Goal: Task Accomplishment & Management: Manage account settings

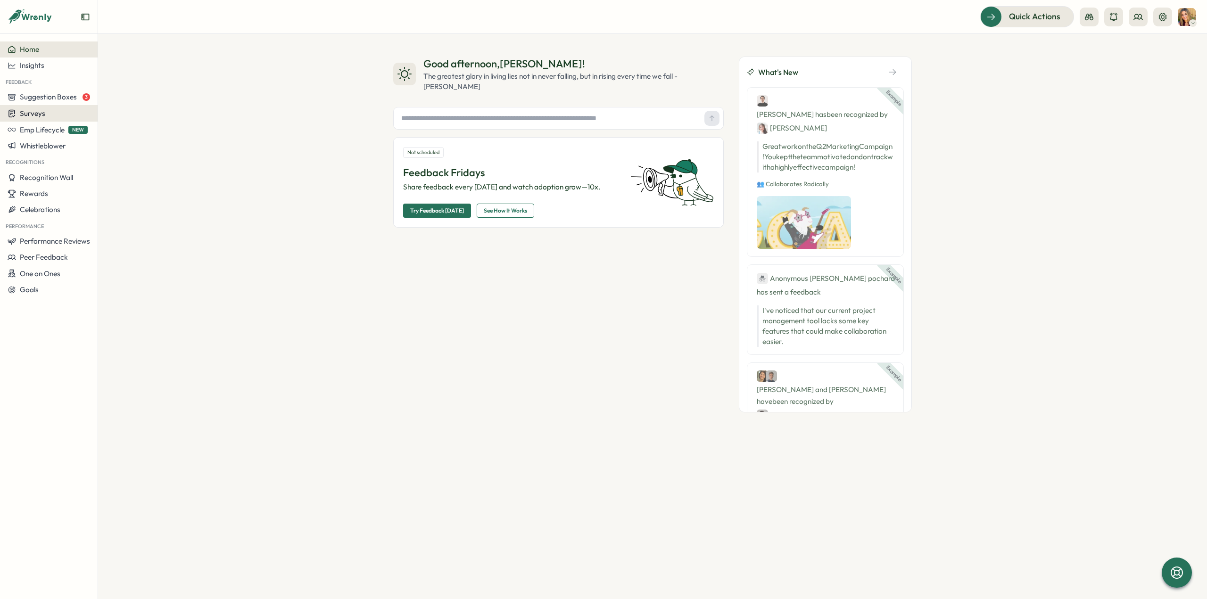
click at [34, 114] on span "Surveys" at bounding box center [32, 113] width 25 height 9
click at [147, 96] on div "Insights" at bounding box center [135, 96] width 70 height 10
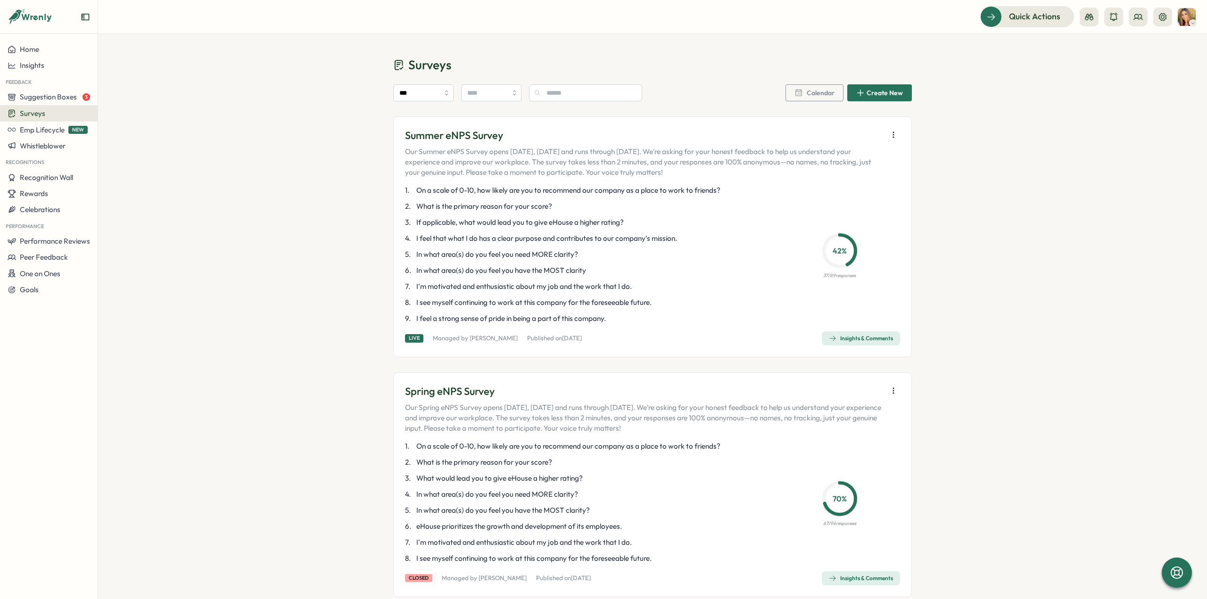
click at [892, 131] on icon "button" at bounding box center [893, 134] width 9 height 9
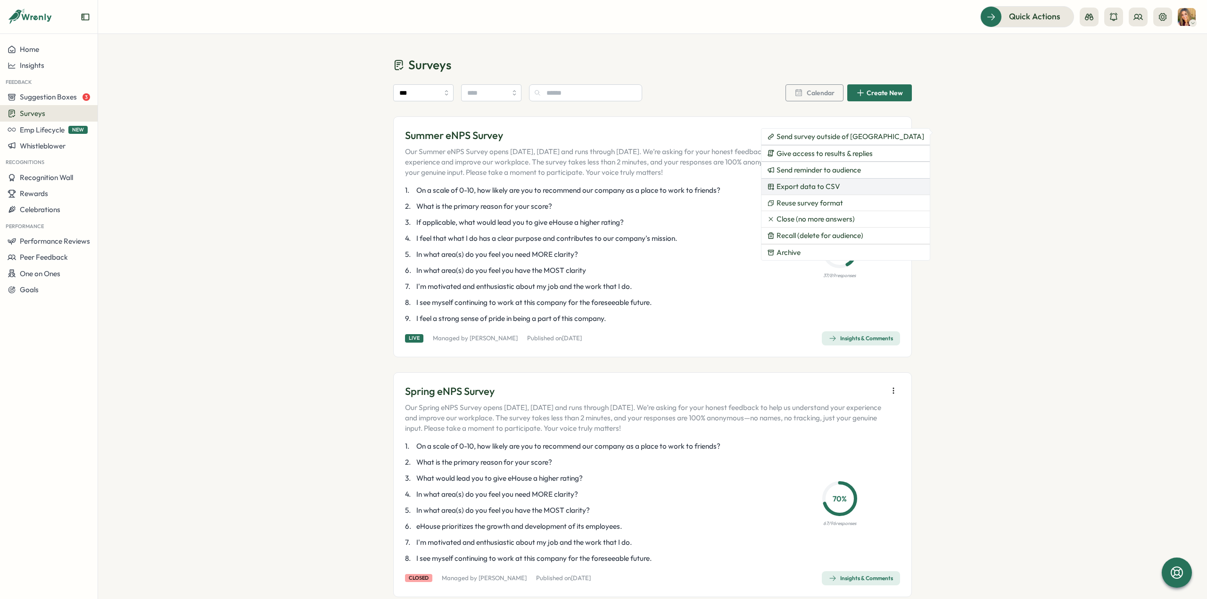
click at [824, 186] on span "Export data to CSV" at bounding box center [808, 186] width 64 height 8
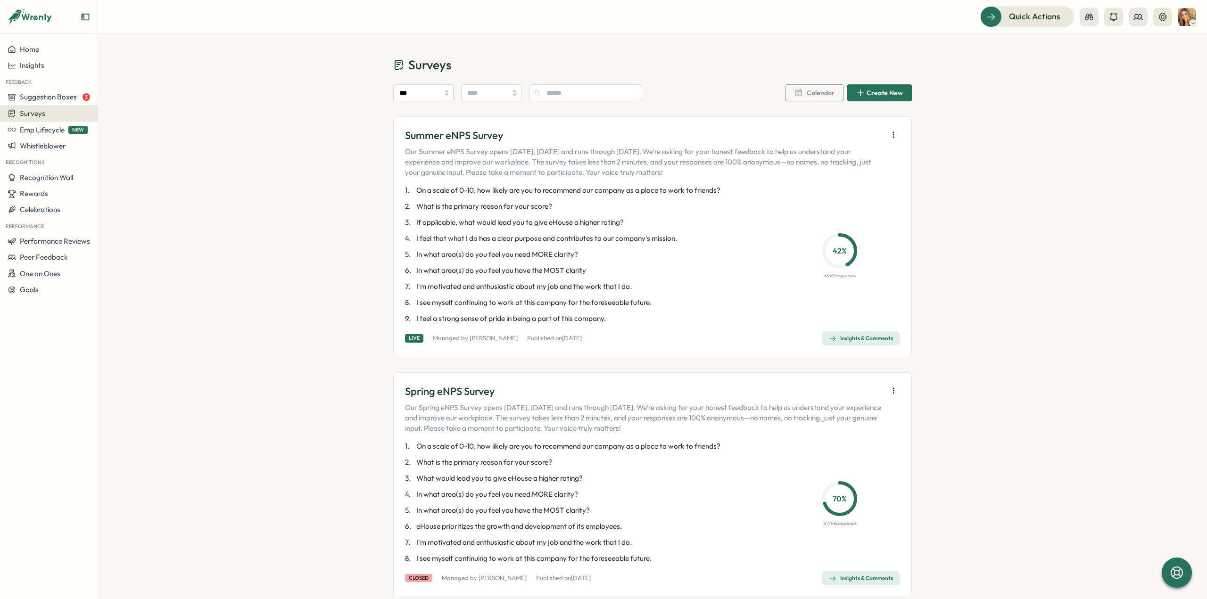
click at [842, 338] on div "Insights & Comments" at bounding box center [861, 339] width 64 height 8
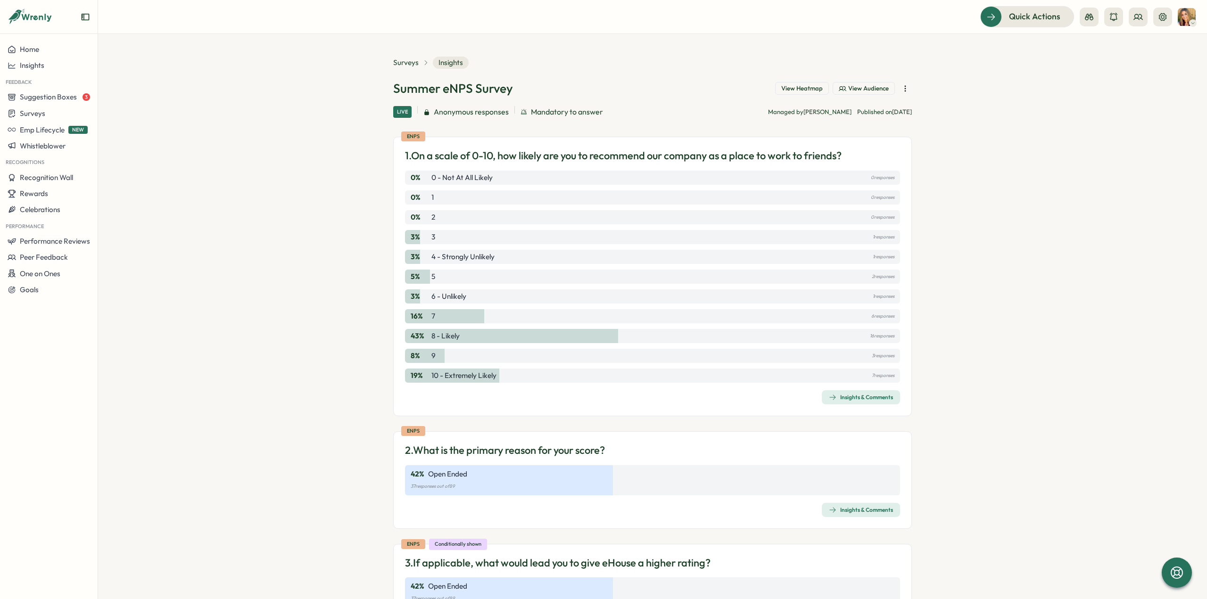
click at [854, 396] on div "Insights & Comments" at bounding box center [861, 398] width 64 height 8
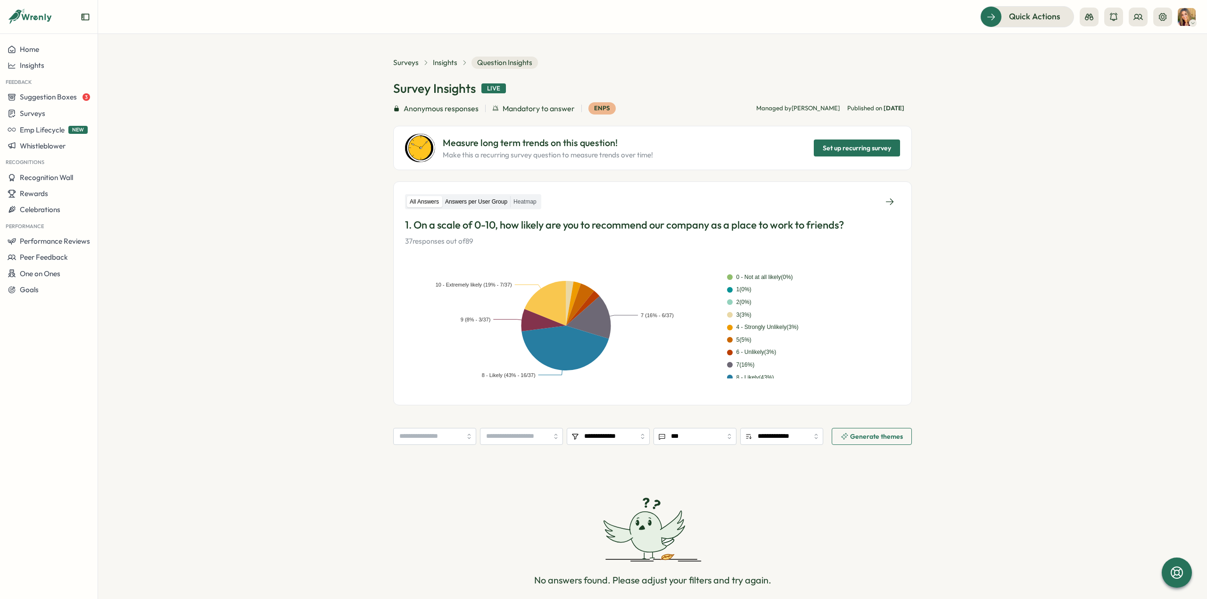
click at [482, 201] on label "Answers per User Group" at bounding box center [476, 202] width 68 height 12
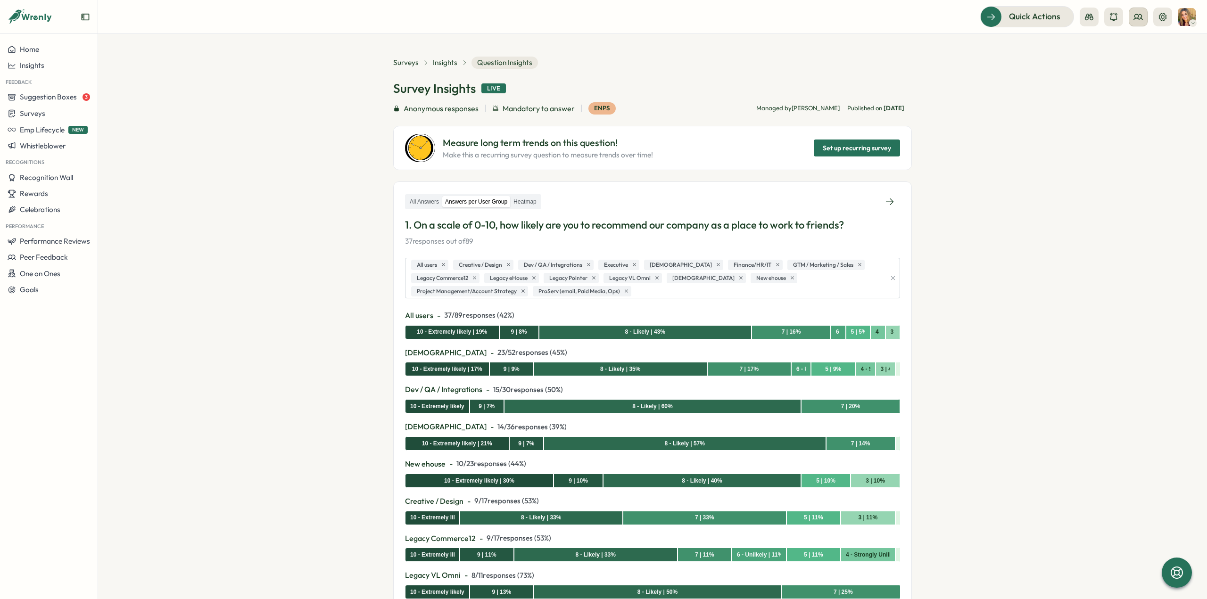
click at [1142, 17] on icon at bounding box center [1137, 16] width 9 height 9
click at [1139, 66] on div "User Groups" at bounding box center [1138, 64] width 59 height 10
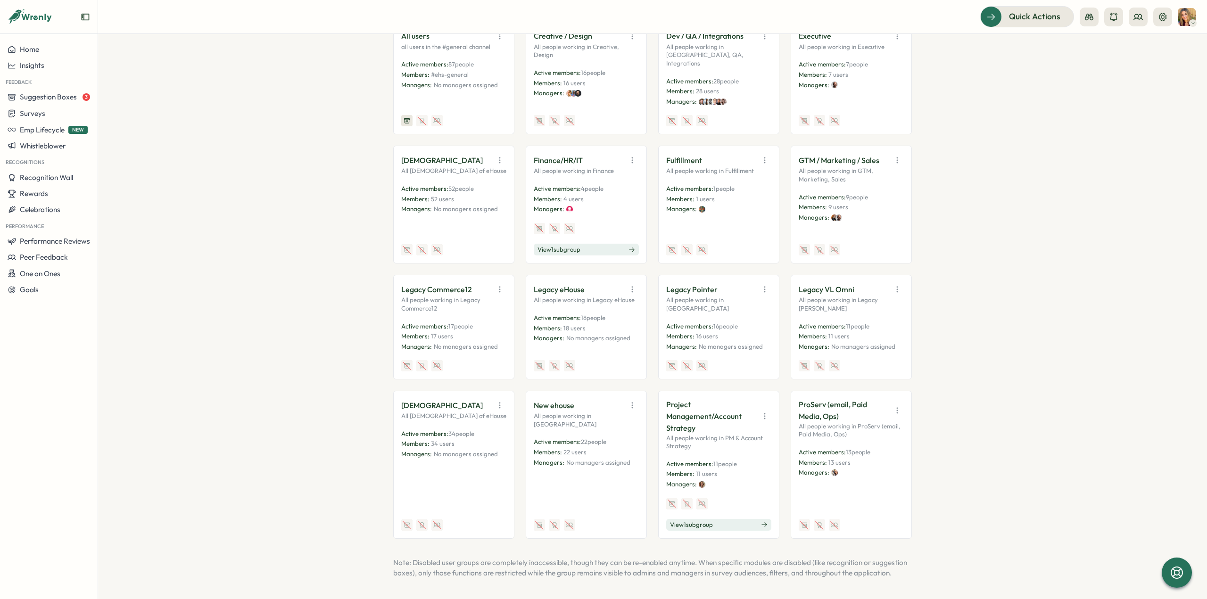
scroll to position [192, 0]
click at [629, 399] on icon "button" at bounding box center [631, 403] width 9 height 9
click at [602, 432] on button "Edit" at bounding box center [608, 440] width 59 height 16
